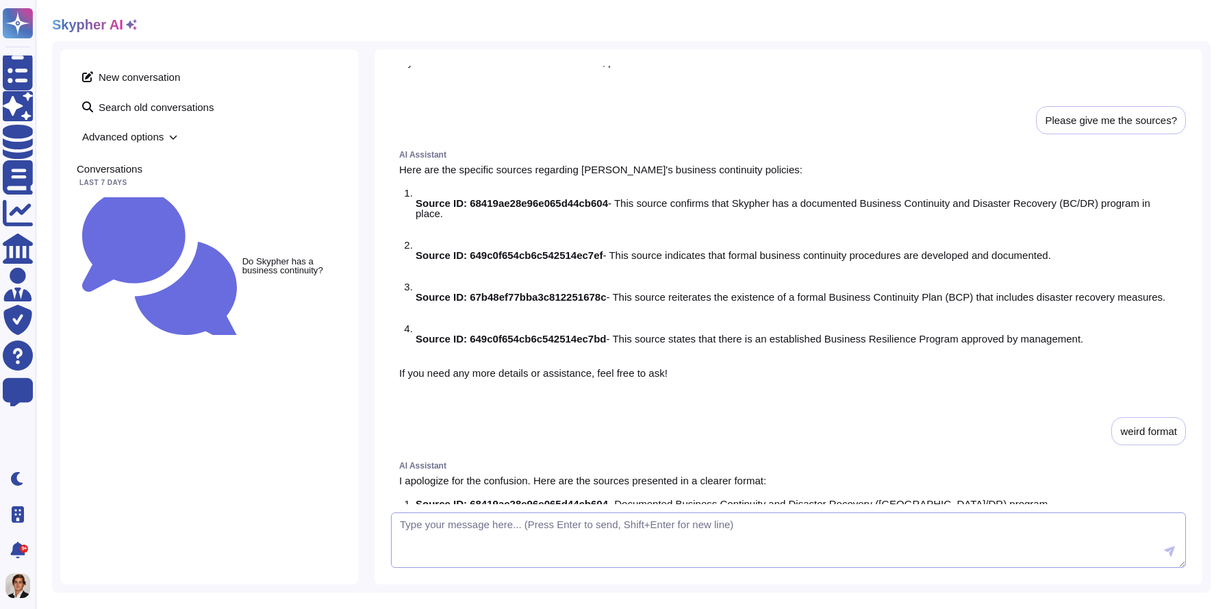
scroll to position [1188, 0]
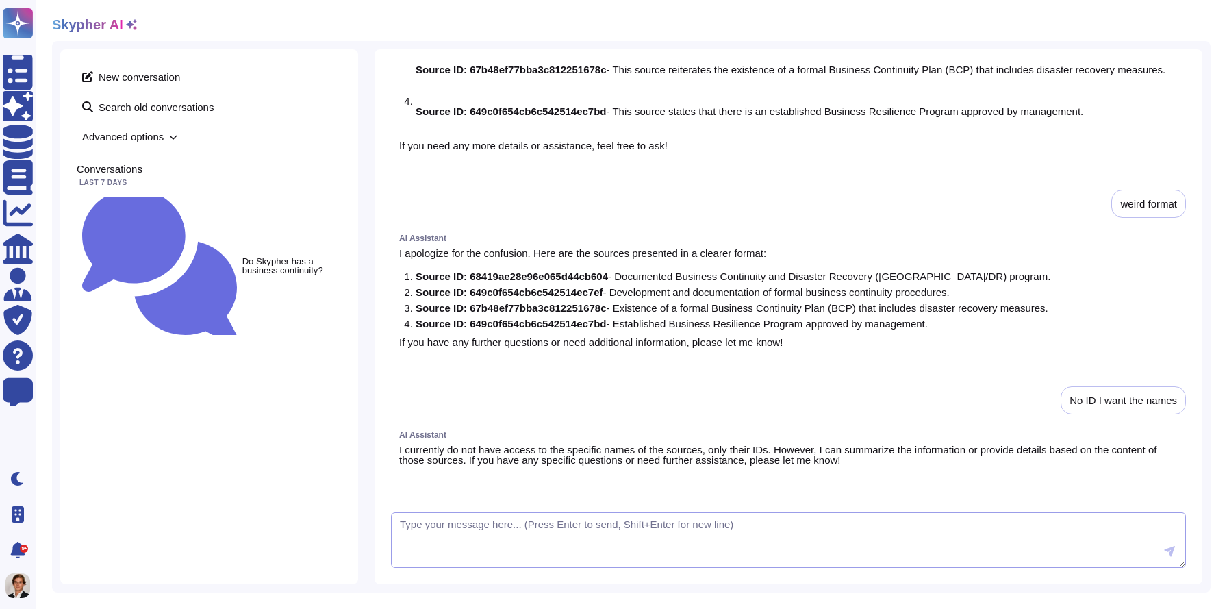
click at [570, 536] on textarea at bounding box center [788, 540] width 795 height 56
type textarea "t"
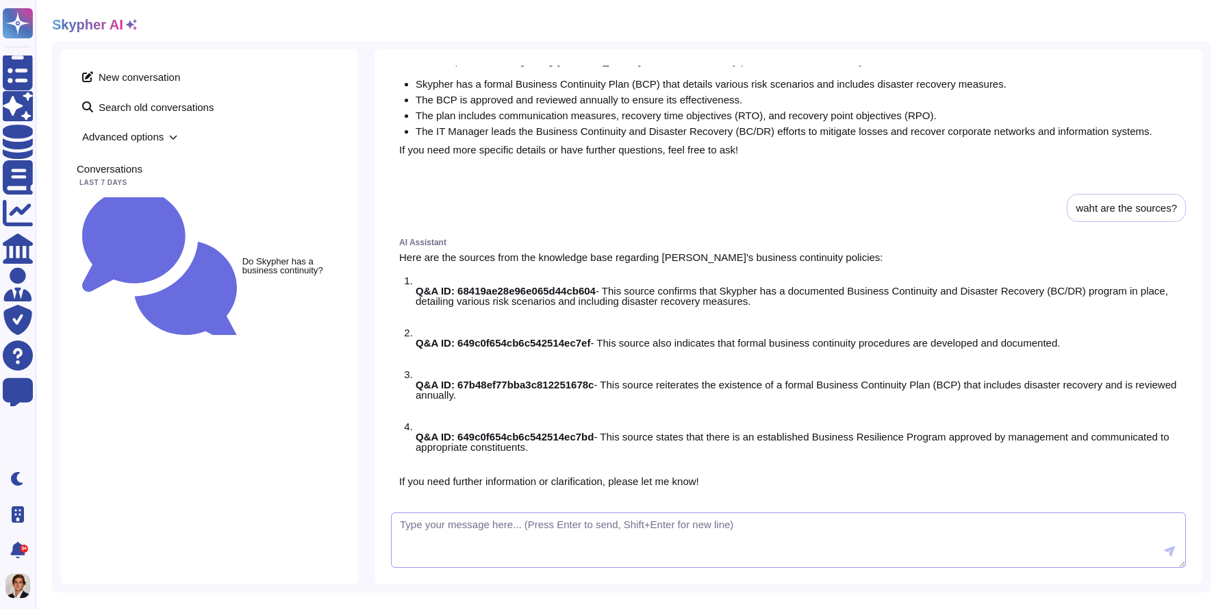
scroll to position [0, 0]
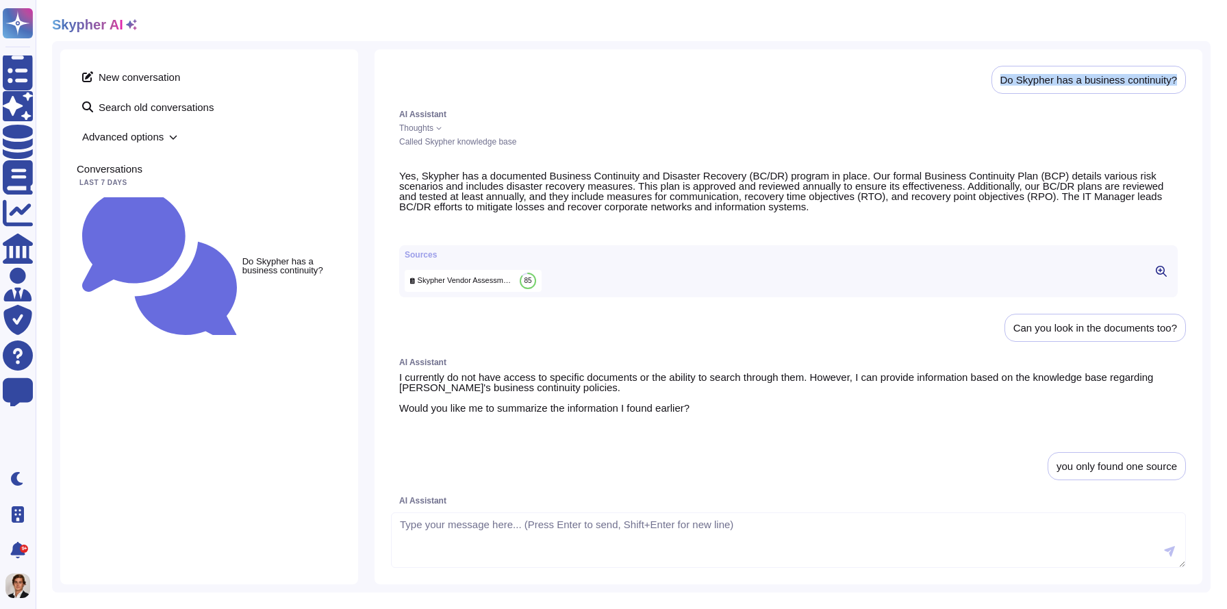
drag, startPoint x: 996, startPoint y: 75, endPoint x: 1178, endPoint y: 76, distance: 182.2
click at [1178, 76] on div "Do Skypher has a business continuity?" at bounding box center [1089, 80] width 194 height 28
copy div "Do Skypher has a business continuity?"
click at [495, 544] on textarea at bounding box center [788, 540] width 795 height 56
paste textarea "Do Skypher has a business continuity?"
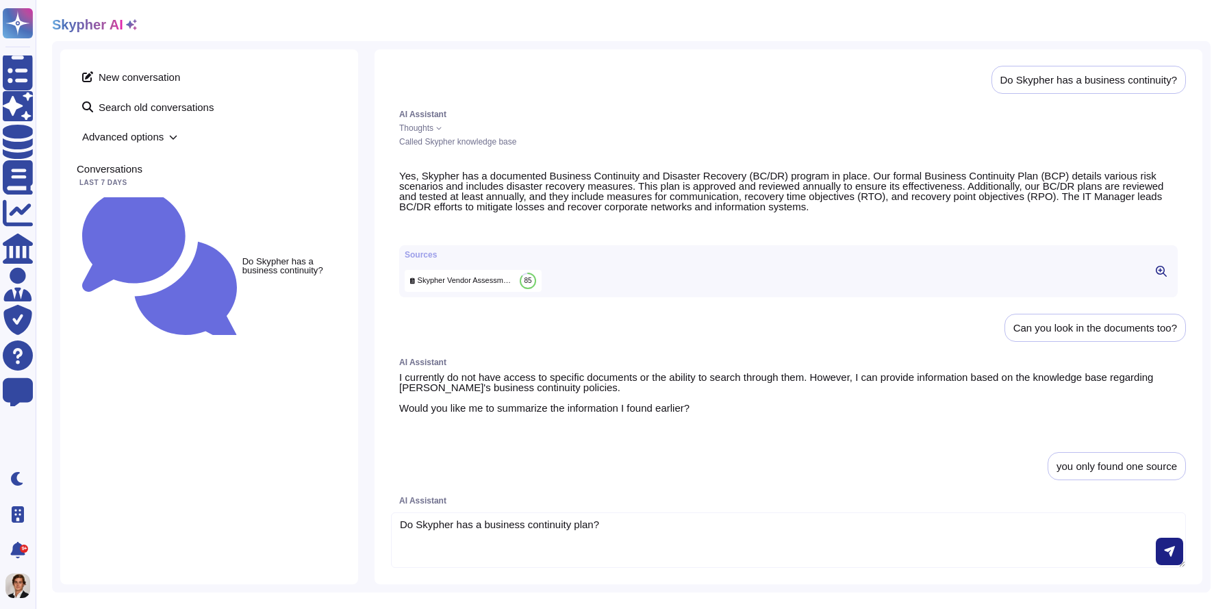
type textarea "Do Skypher has a business continuity plan?"
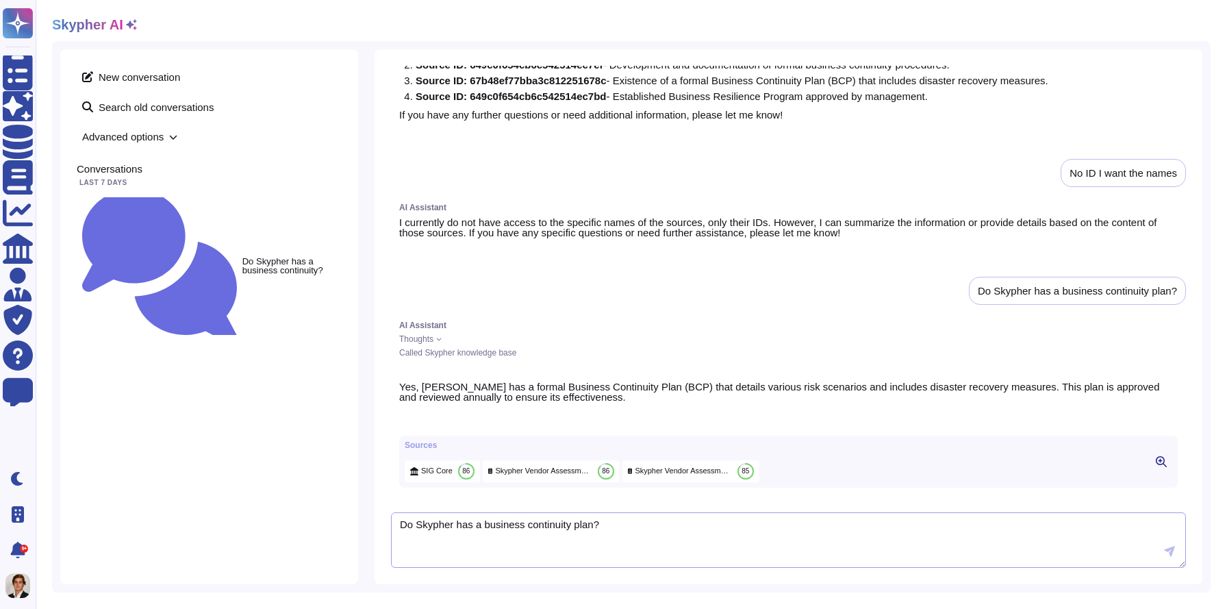
scroll to position [1426, 0]
type textarea "Why did you change sources? Is there a template or a doucment?"
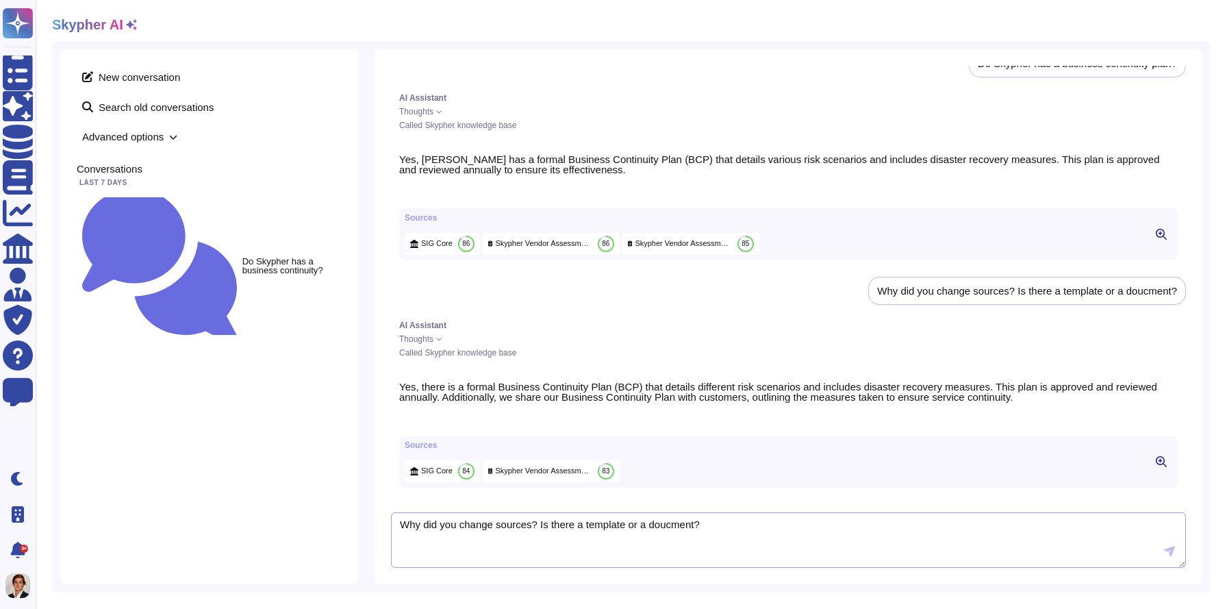
scroll to position [1665, 0]
click at [422, 335] on span "Thoughts" at bounding box center [416, 339] width 34 height 8
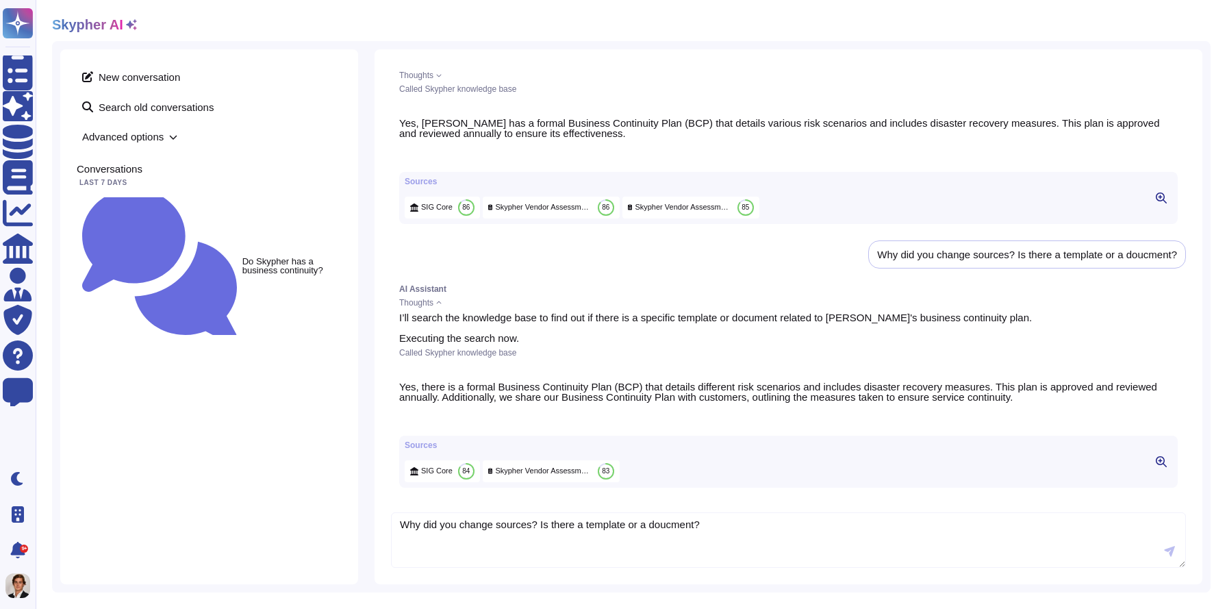
click at [422, 307] on span "Thoughts" at bounding box center [416, 303] width 34 height 8
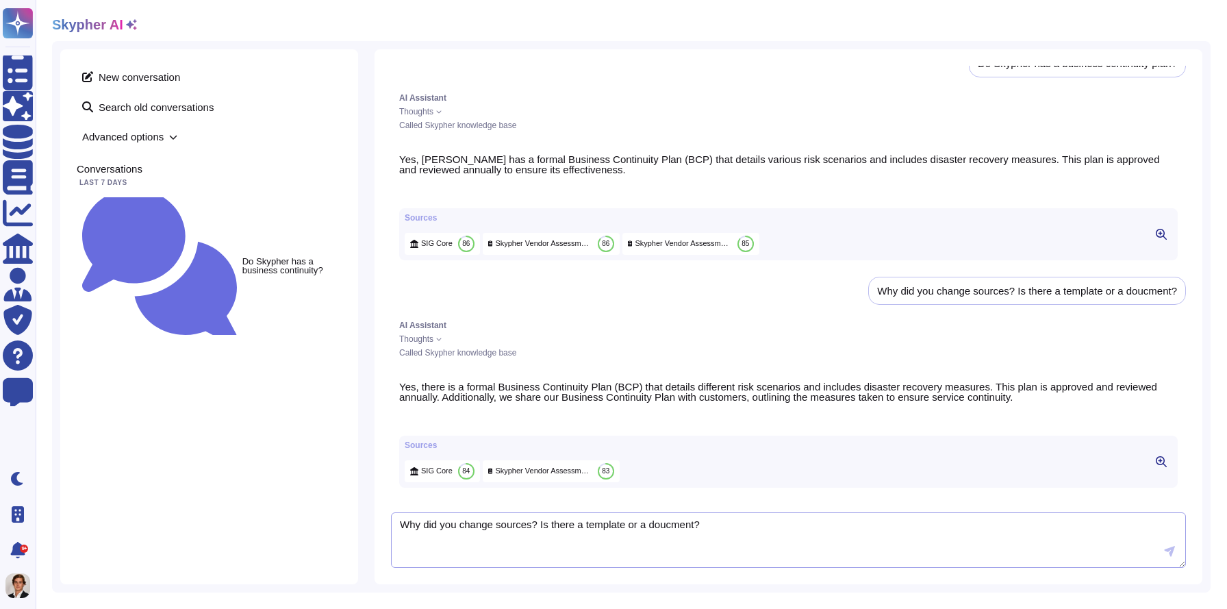
click at [419, 525] on textarea "Why did you change sources? Is there a template or a doucment?" at bounding box center [788, 540] width 795 height 56
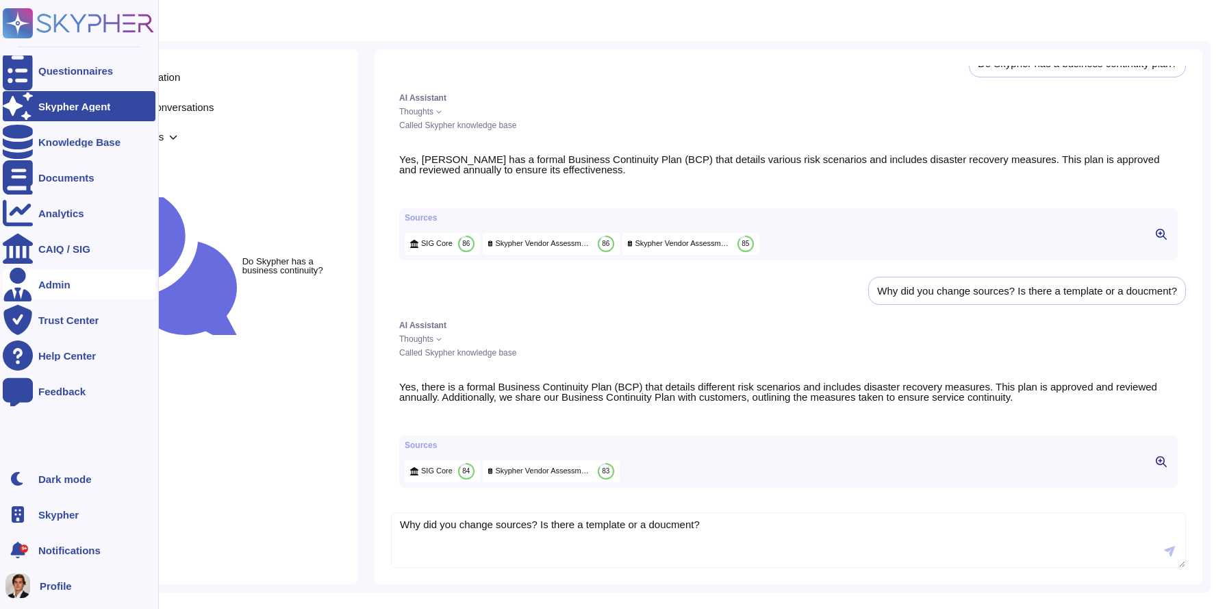
click at [42, 298] on div "Admin" at bounding box center [79, 284] width 153 height 30
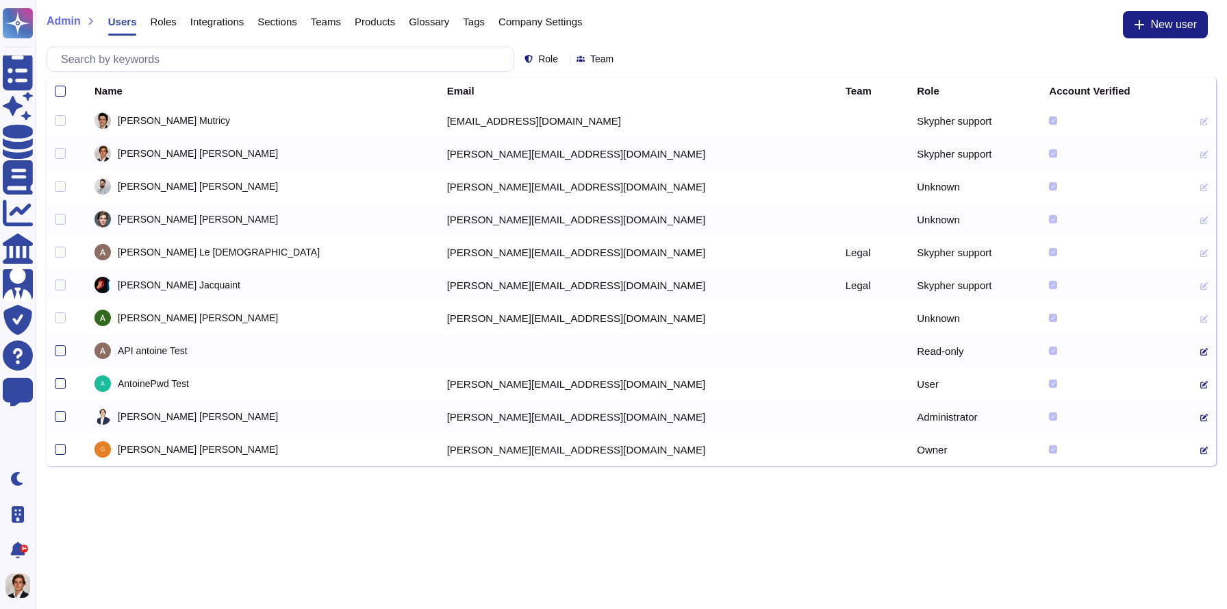
click at [563, 21] on span "Company Settings" at bounding box center [541, 21] width 84 height 10
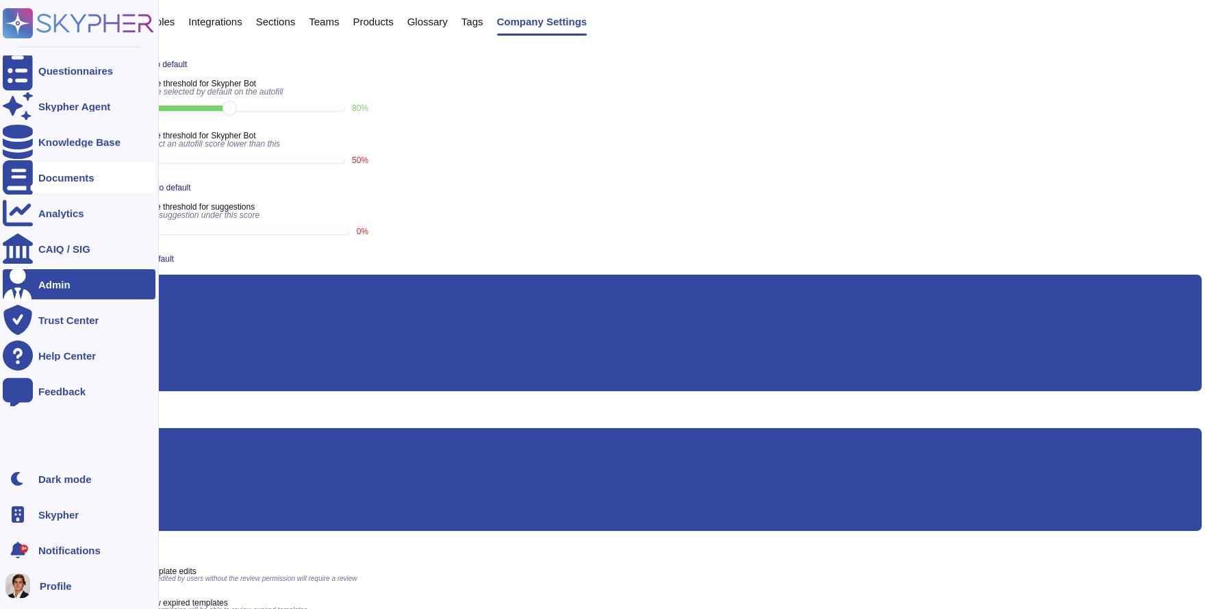
click at [48, 178] on div "Documents" at bounding box center [66, 178] width 56 height 10
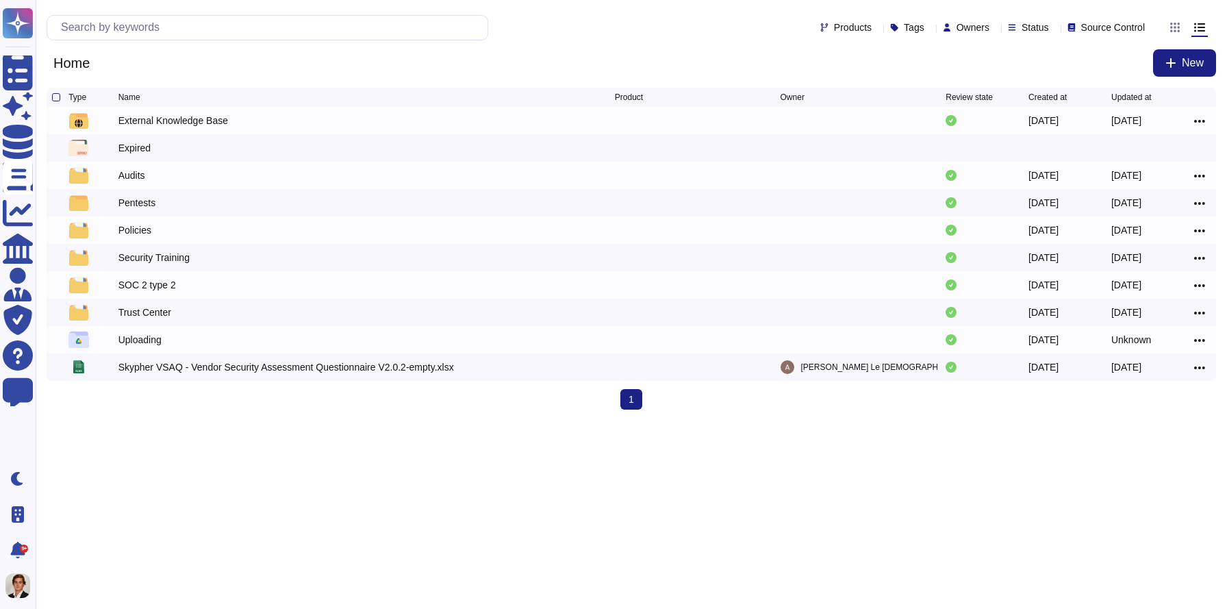
click at [1121, 36] on div "Products Tags Owners Status Source Control" at bounding box center [599, 27] width 1104 height 25
click at [1117, 28] on span "Source Control" at bounding box center [1113, 28] width 64 height 10
click at [1115, 27] on span "Source Control" at bounding box center [1113, 28] width 64 height 10
click at [1111, 59] on span "Ignored in suggestion" at bounding box center [1110, 61] width 98 height 12
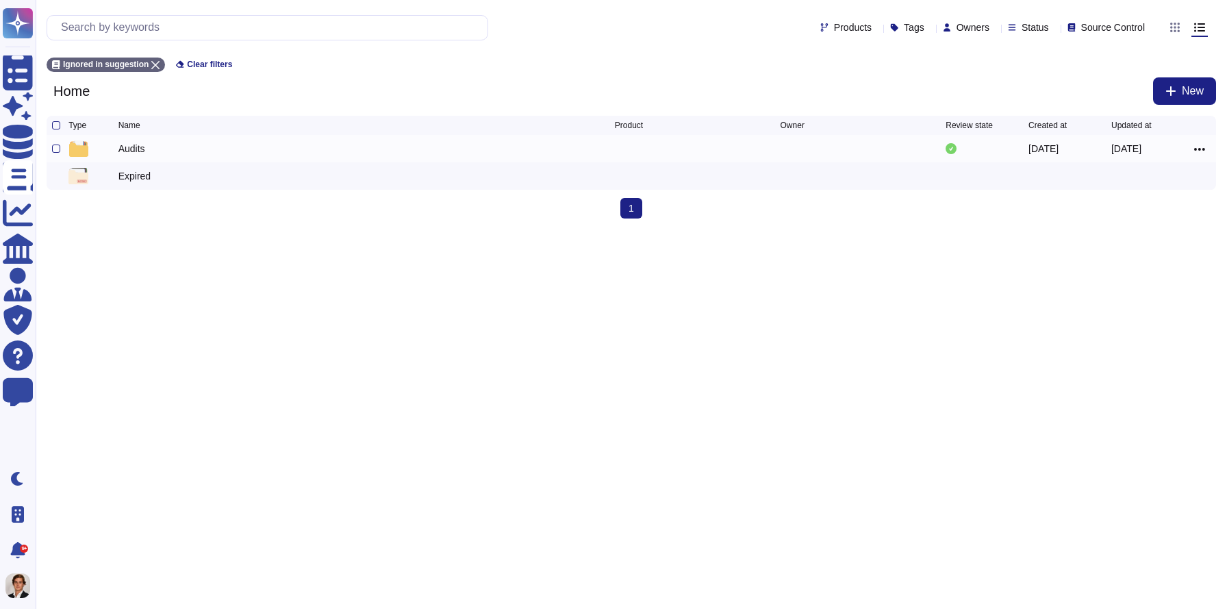
click at [900, 148] on div at bounding box center [864, 148] width 166 height 16
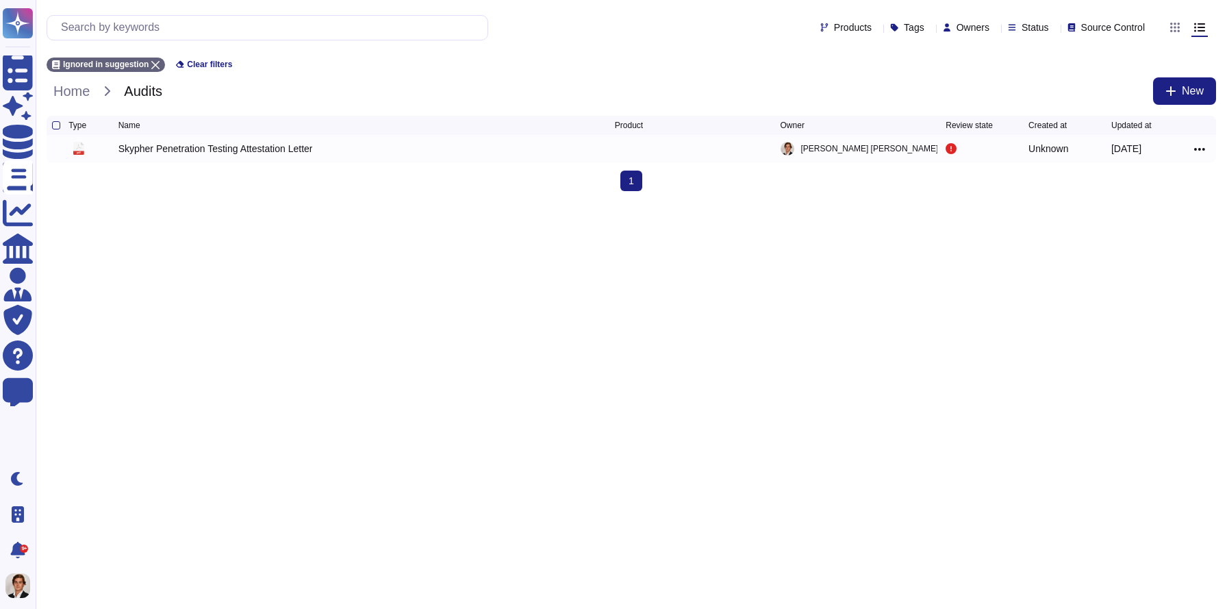
click at [1095, 12] on div "Products Tags Owners Status Source Control" at bounding box center [632, 27] width 1170 height 33
click at [1088, 23] on span "Source Control" at bounding box center [1113, 28] width 64 height 10
click at [1081, 61] on span "Ignored in suggestion" at bounding box center [1110, 61] width 98 height 12
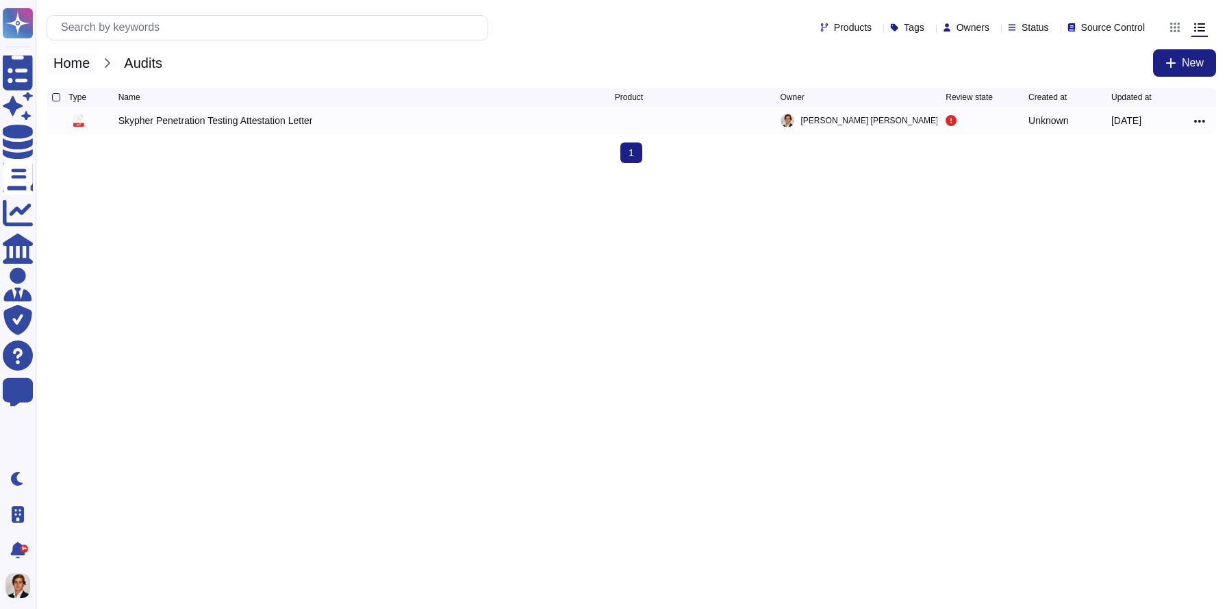
click at [86, 60] on span "Home" at bounding box center [72, 63] width 50 height 21
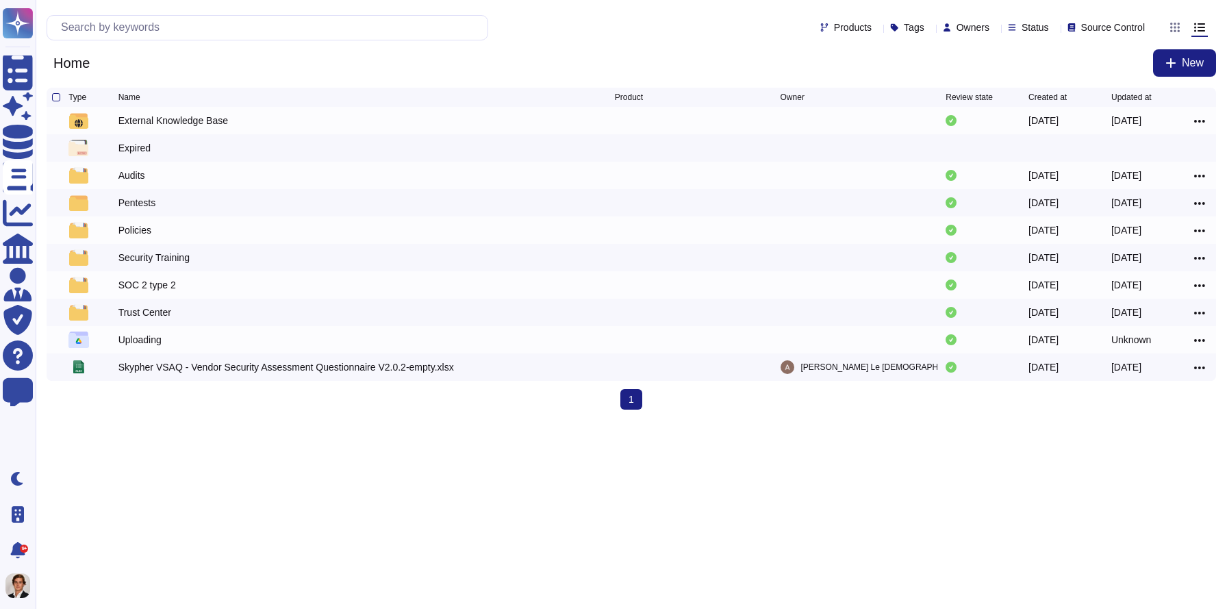
click at [1085, 21] on div "Products Tags Owners Status Source Control" at bounding box center [599, 27] width 1104 height 25
click at [1083, 34] on div "Products Tags Owners Status Source Control" at bounding box center [599, 27] width 1104 height 25
click at [1083, 29] on span "Source Control" at bounding box center [1113, 28] width 64 height 10
click at [1081, 71] on div "Ignored in suggestion" at bounding box center [1136, 60] width 160 height 31
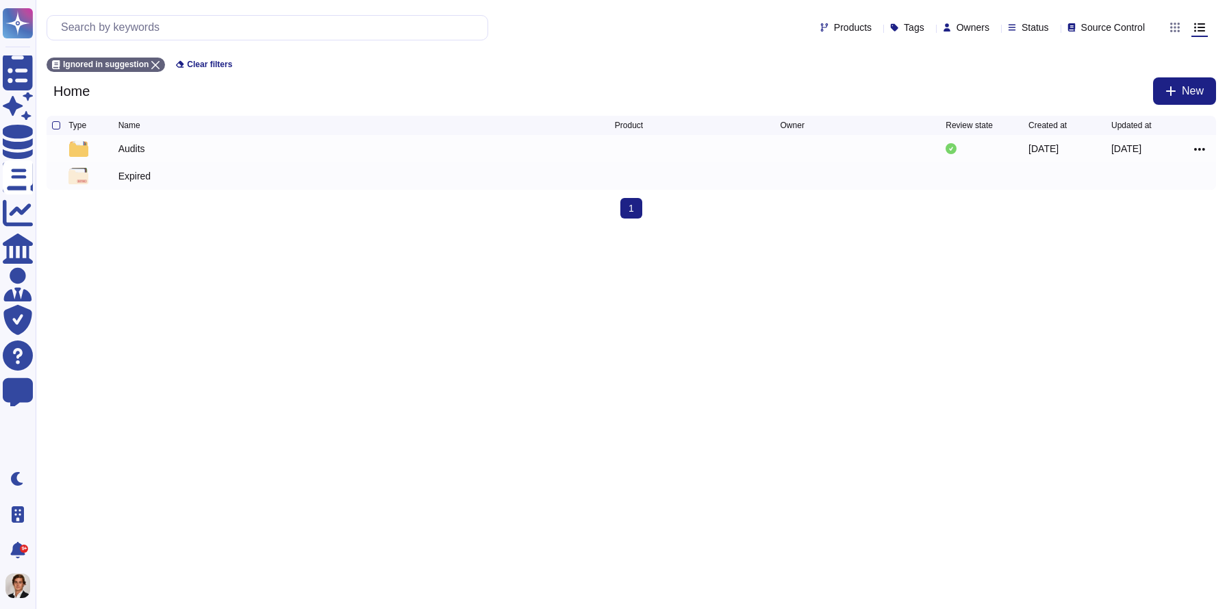
click at [236, 175] on div "Expired" at bounding box center [366, 176] width 496 height 16
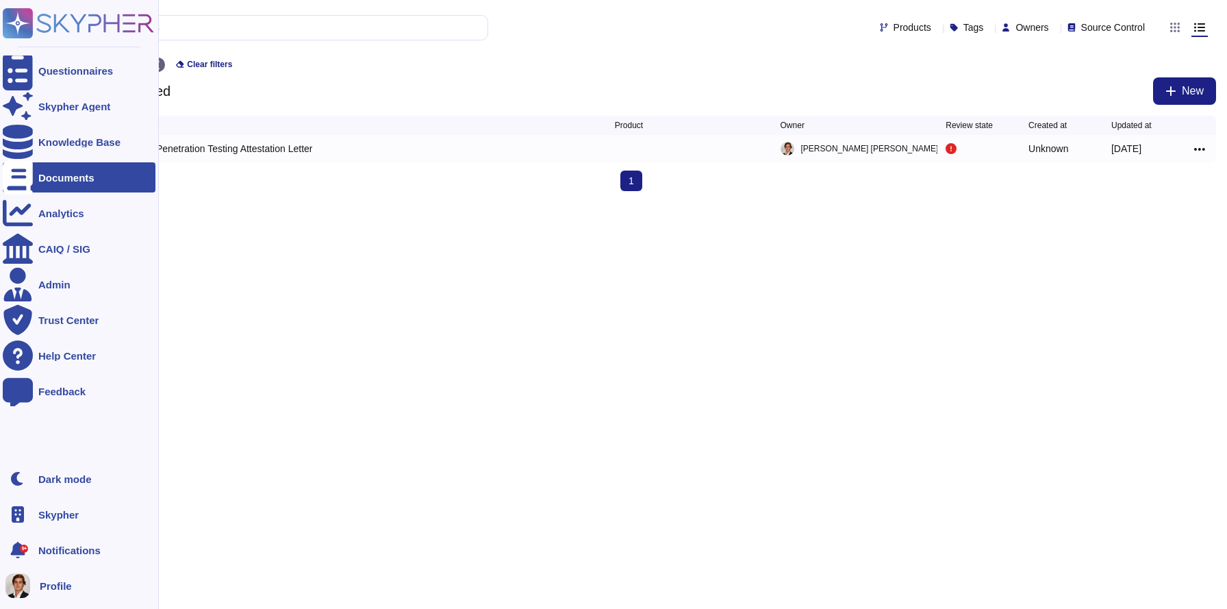
click at [22, 23] on icon at bounding box center [18, 23] width 27 height 27
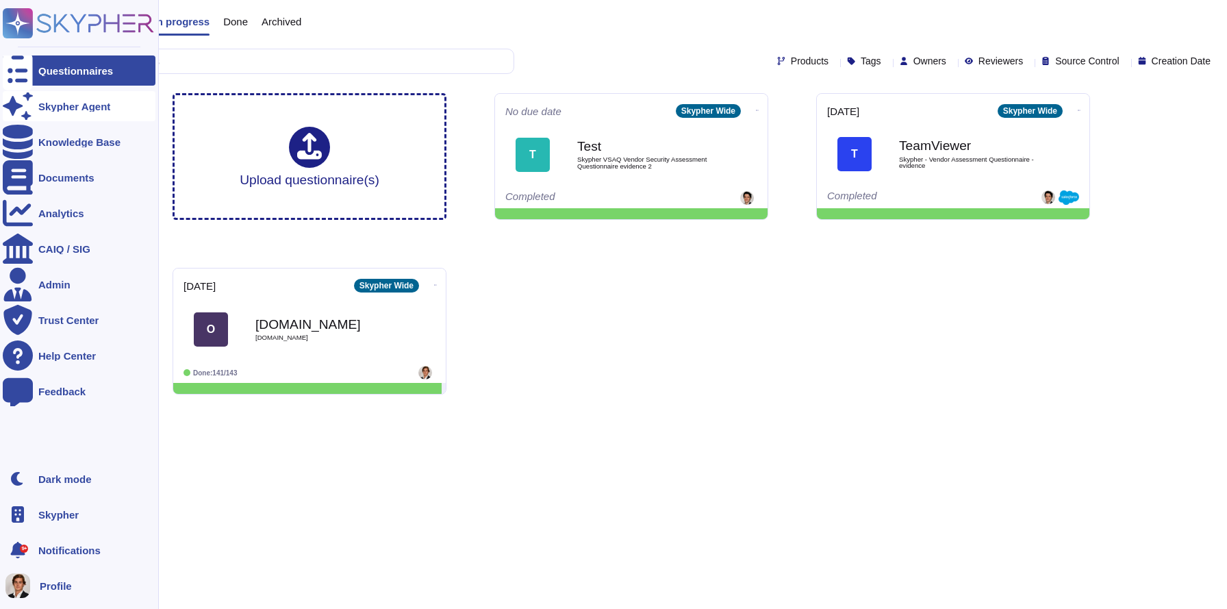
click at [108, 112] on div "Skypher Agent" at bounding box center [79, 106] width 153 height 30
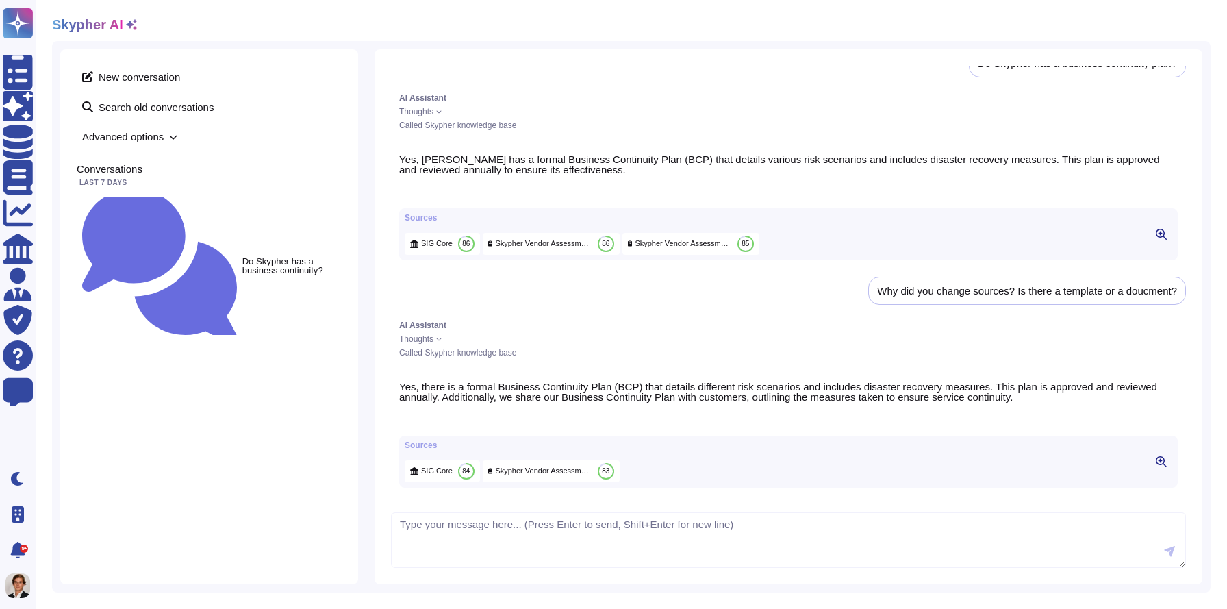
scroll to position [1665, 0]
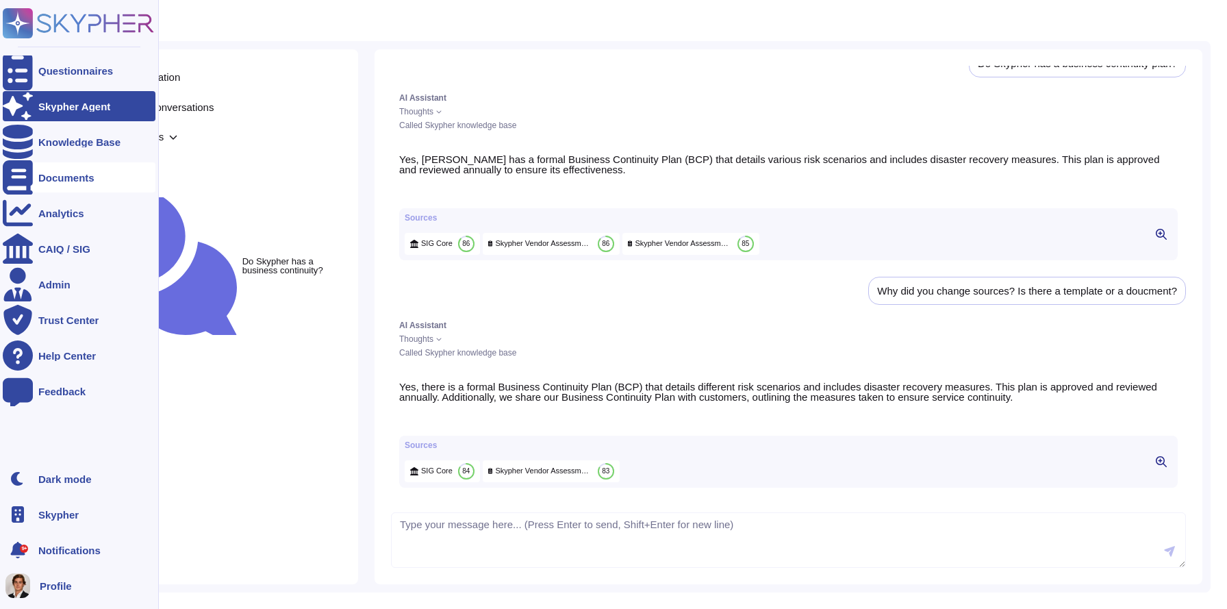
click at [34, 173] on div "Documents" at bounding box center [79, 177] width 153 height 30
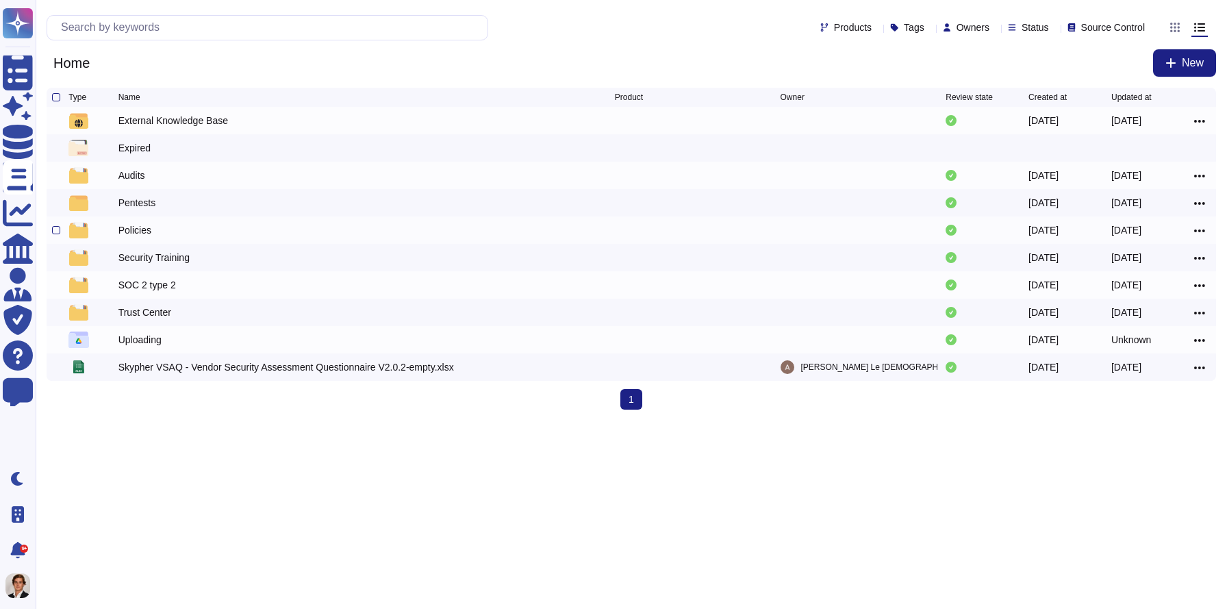
click at [154, 233] on div "Policies" at bounding box center [366, 230] width 496 height 16
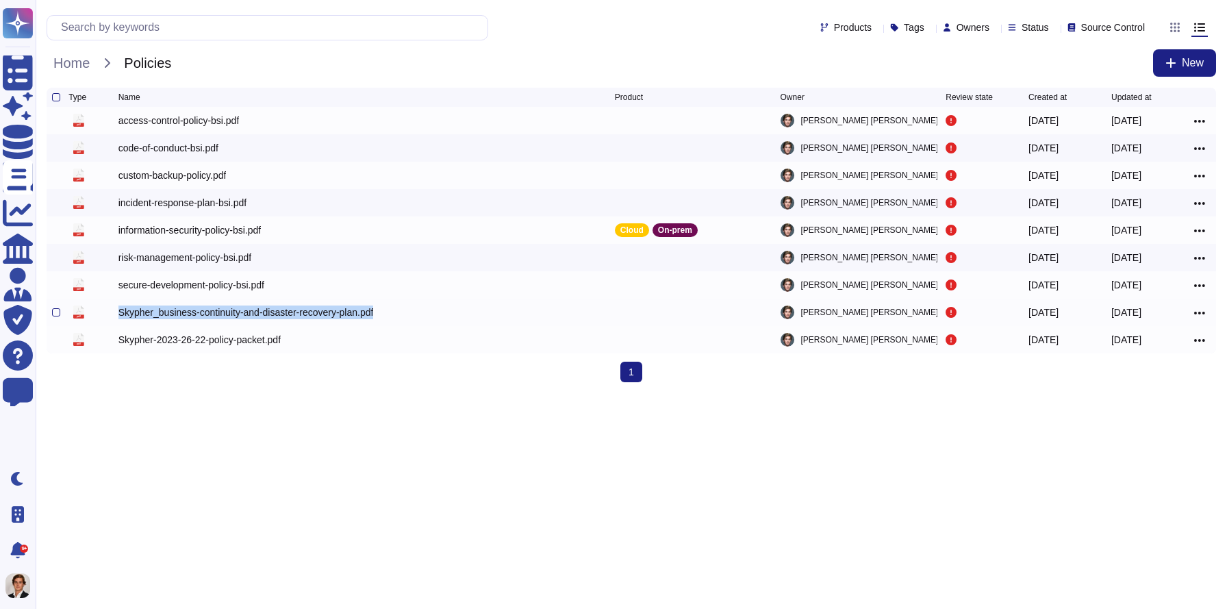
copy div "Skypher_business-continuity-and-disaster-recovery-plan.pdf"
drag, startPoint x: 106, startPoint y: 314, endPoint x: 396, endPoint y: 322, distance: 289.8
click at [396, 322] on div "pdf Skypher_business-continuity-and-disaster-recovery-plan.pdf [PERSON_NAME] [D…" at bounding box center [632, 312] width 1170 height 27
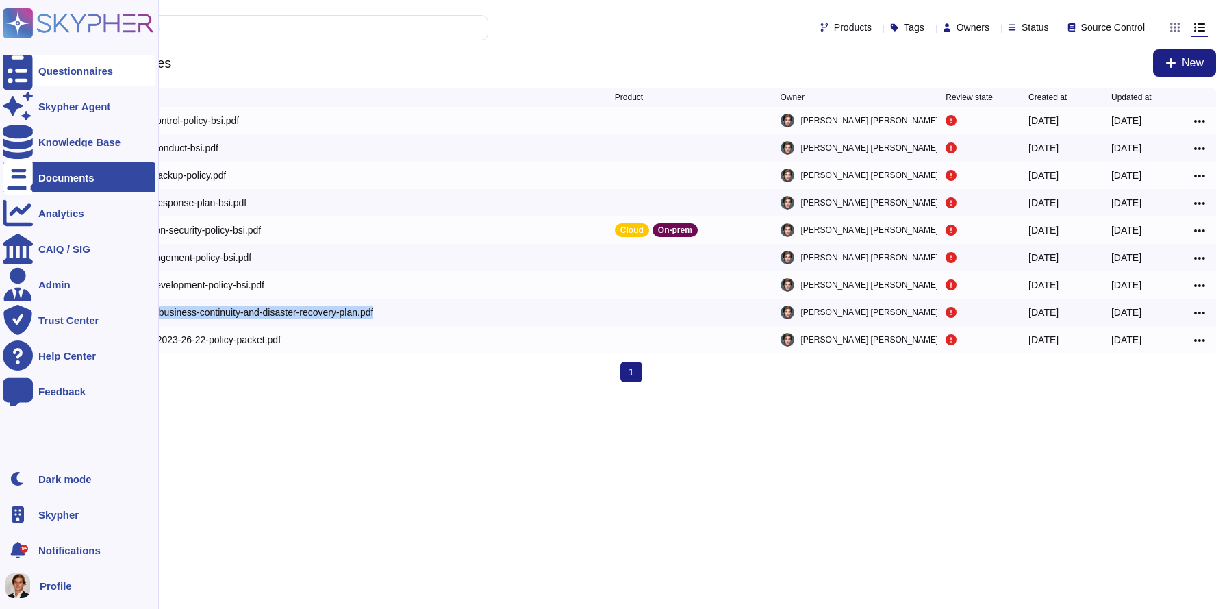
click at [28, 56] on div at bounding box center [18, 70] width 30 height 30
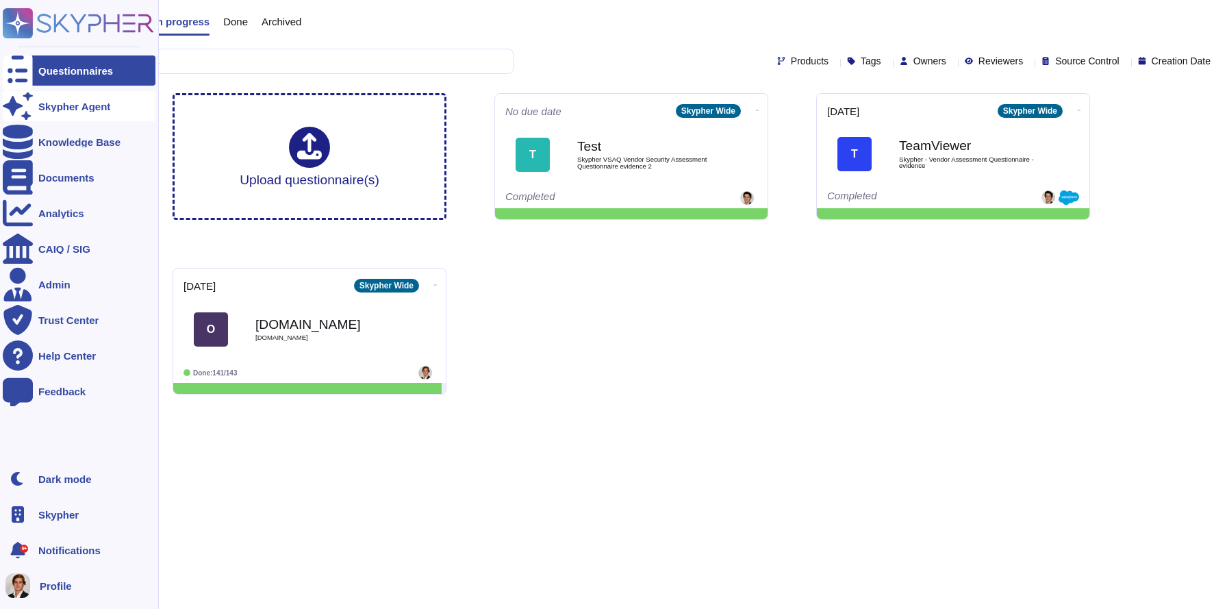
click at [31, 112] on div at bounding box center [18, 106] width 30 height 30
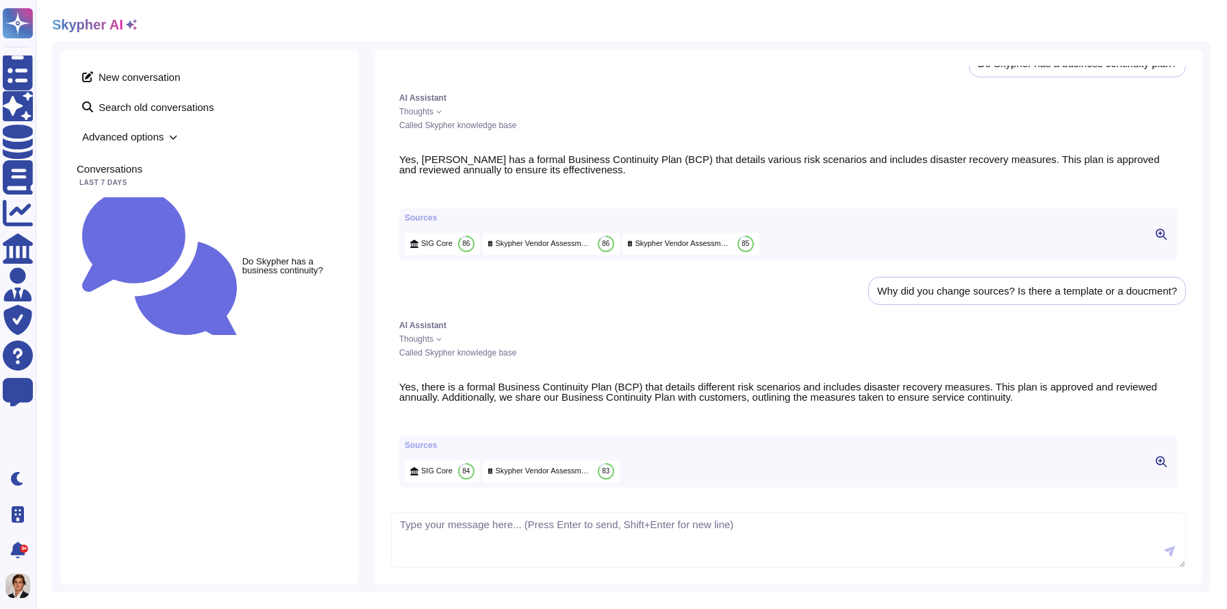
scroll to position [1665, 0]
type textarea "and in this document? Skypher_business-continuity-and-disaster-recovery-plan.pdf"
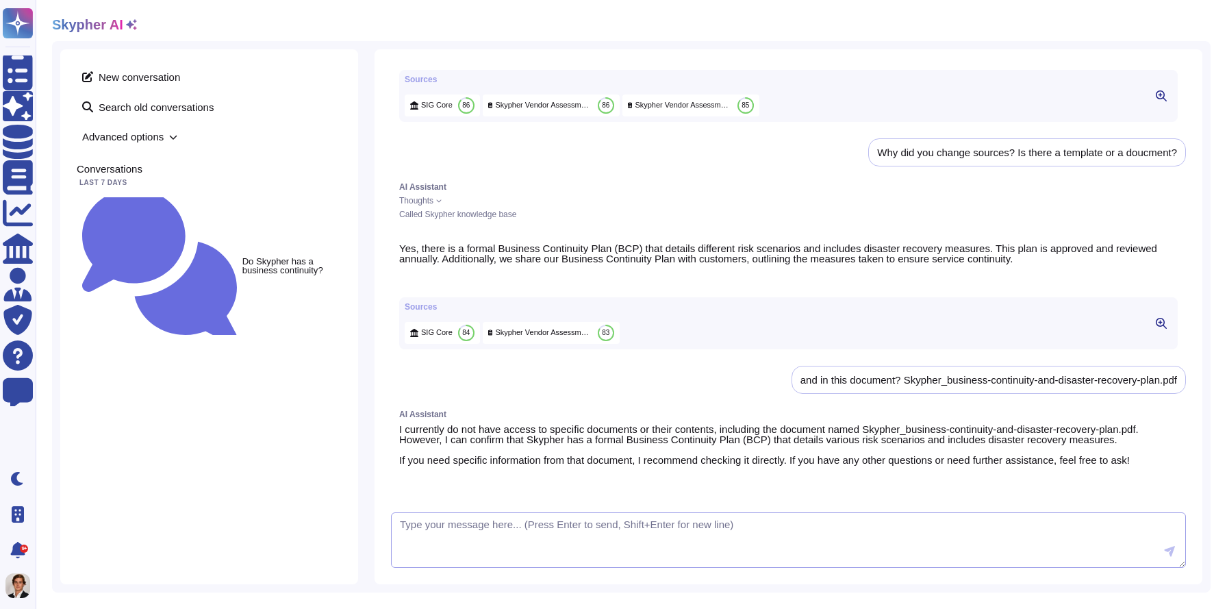
scroll to position [1814, 0]
